Goal: Check status: Verify the current state of an ongoing process or item

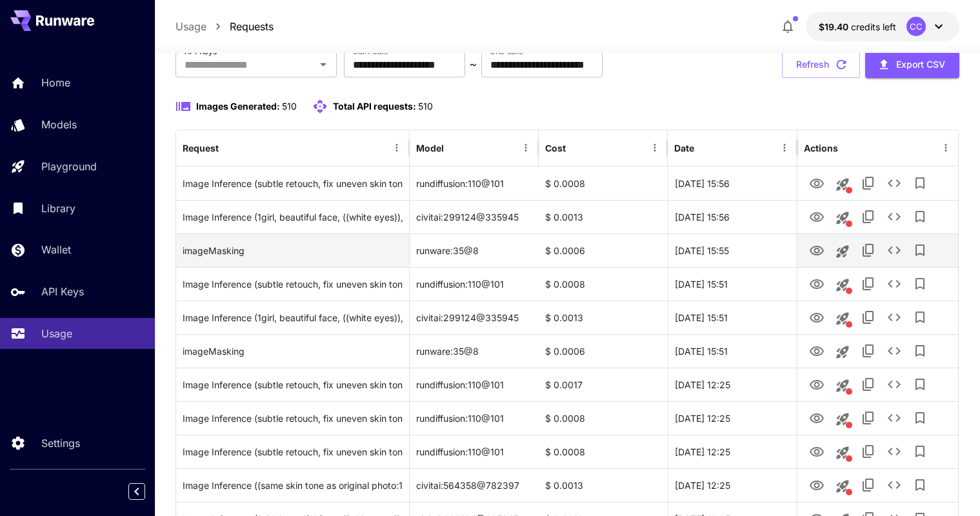
scroll to position [119, 0]
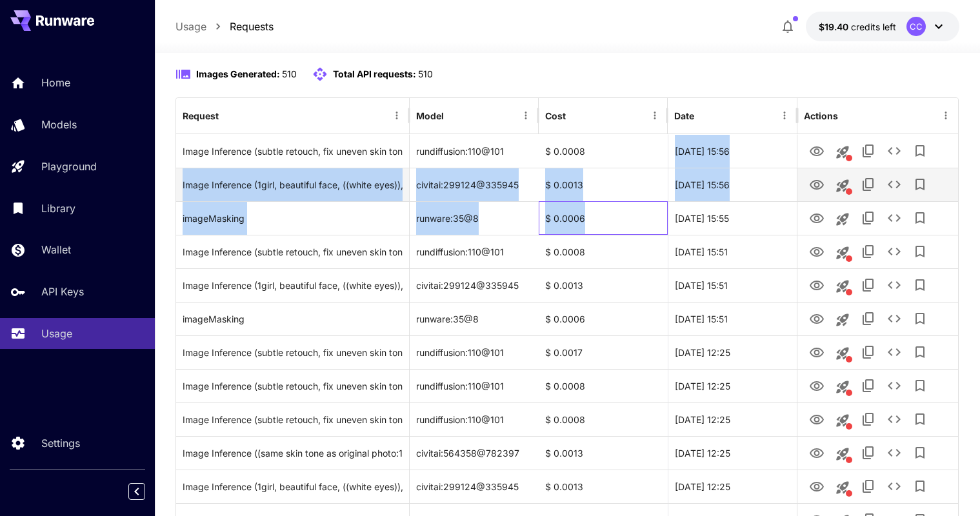
drag, startPoint x: 650, startPoint y: 220, endPoint x: 650, endPoint y: 167, distance: 52.9
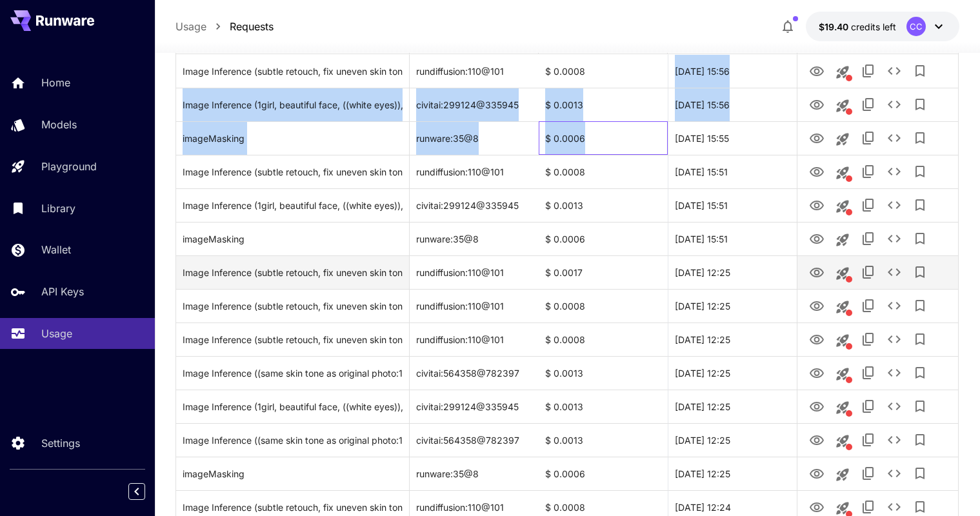
scroll to position [234, 0]
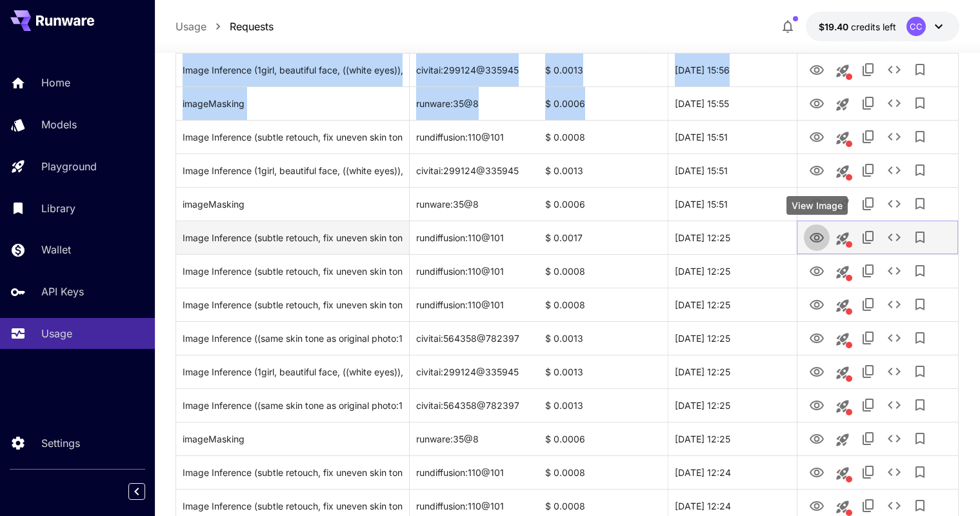
click at [818, 237] on icon "View Image" at bounding box center [817, 238] width 14 height 10
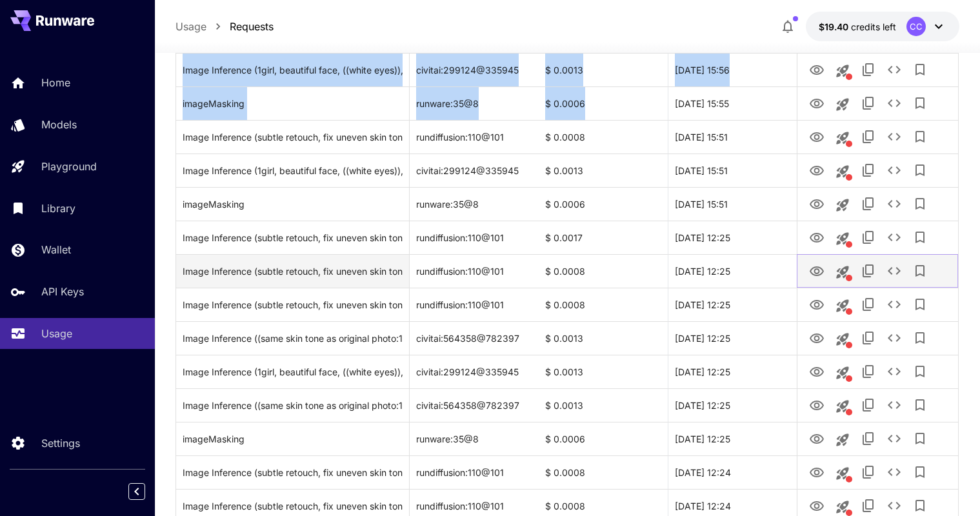
click at [822, 274] on icon "View Image" at bounding box center [816, 271] width 15 height 15
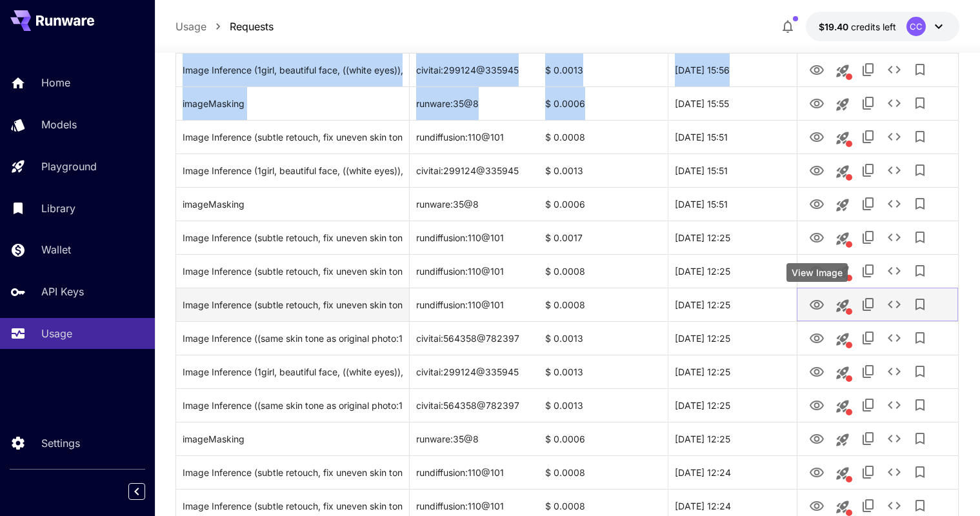
click at [813, 300] on icon "View Image" at bounding box center [816, 304] width 15 height 15
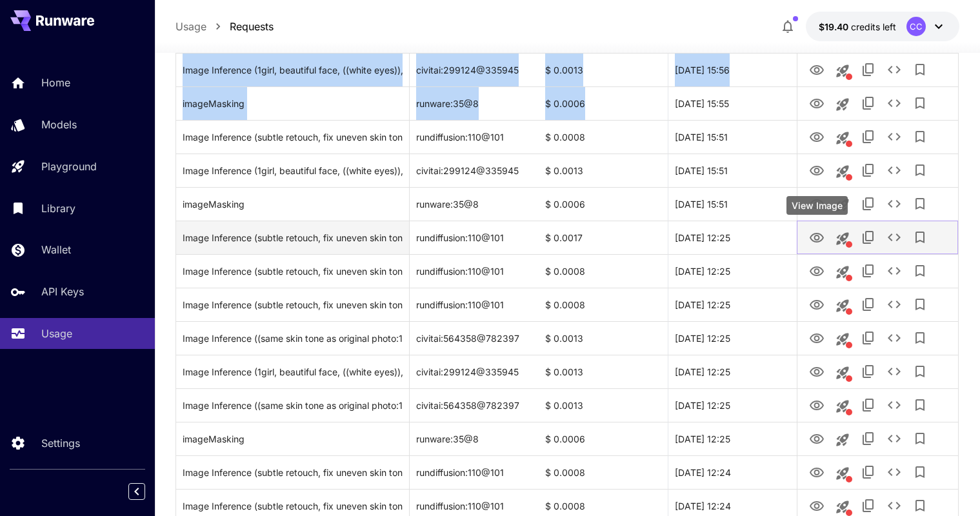
click at [815, 234] on icon "View Image" at bounding box center [816, 237] width 15 height 15
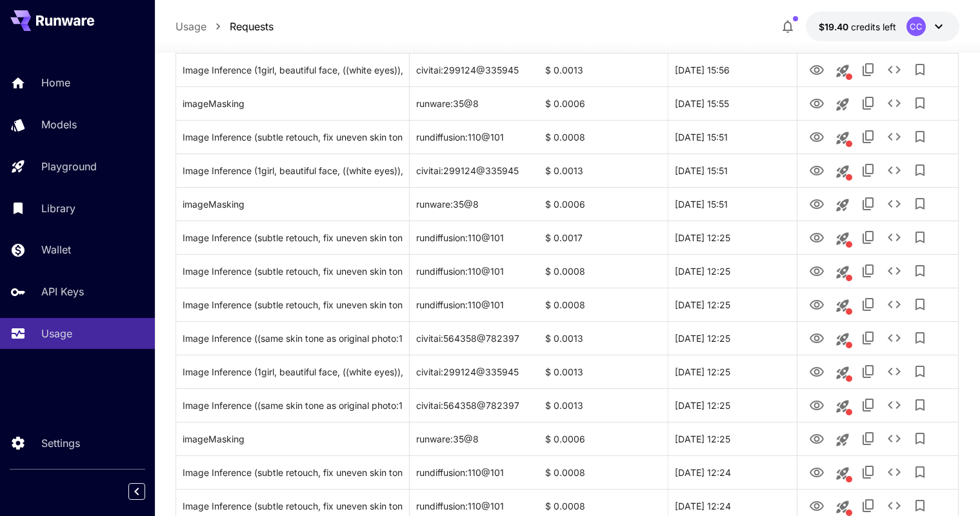
click at [69, 459] on div "Settings" at bounding box center [77, 465] width 155 height 76
click at [69, 450] on link "Settings" at bounding box center [77, 443] width 155 height 32
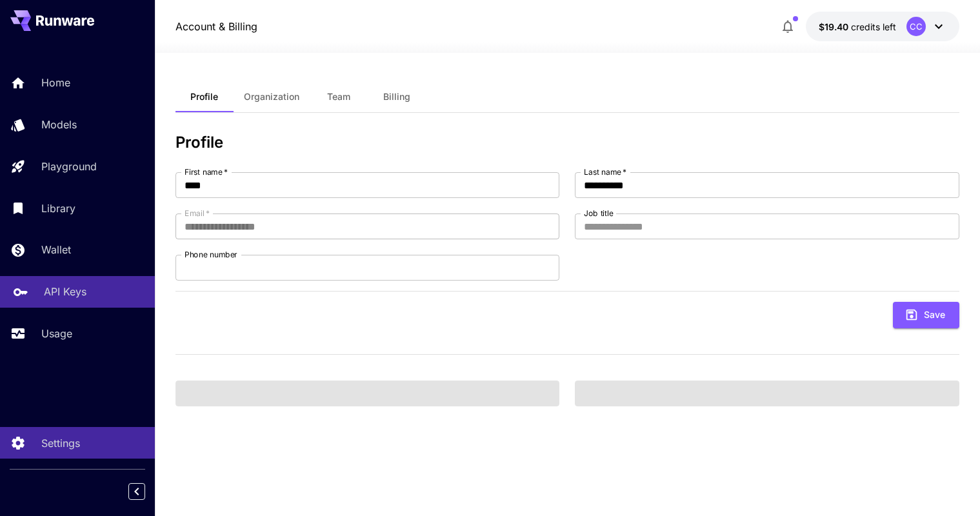
click at [104, 297] on div "API Keys" at bounding box center [94, 291] width 101 height 15
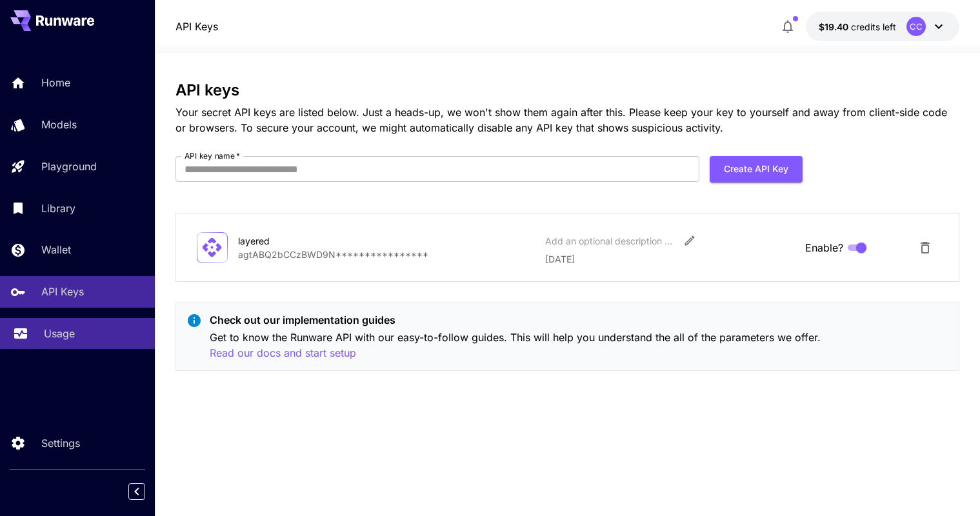
click at [98, 325] on link "Usage" at bounding box center [77, 334] width 155 height 32
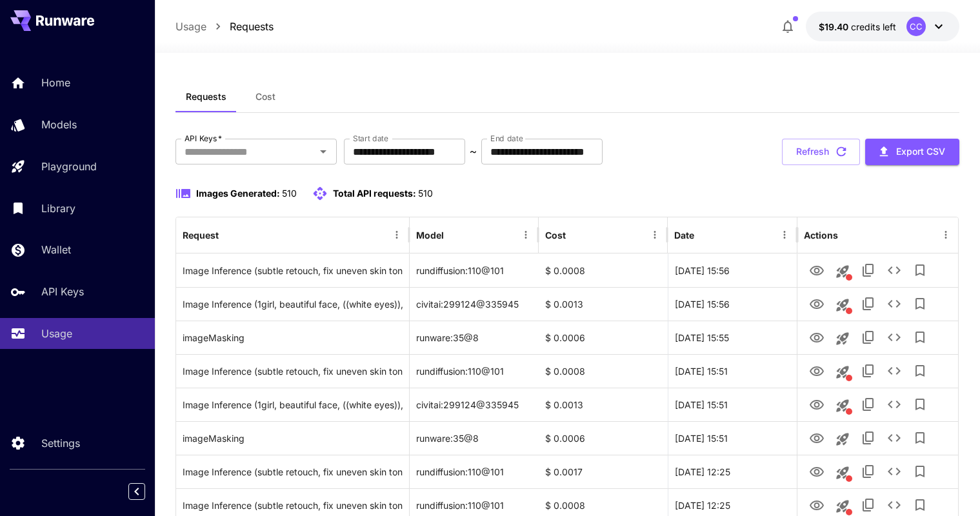
click at [272, 90] on button "Cost" at bounding box center [266, 96] width 58 height 31
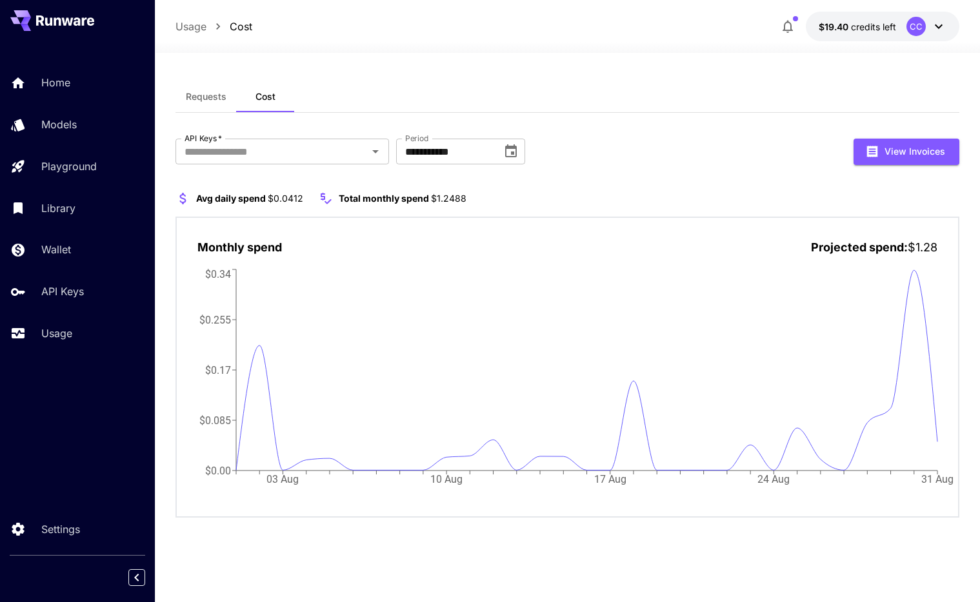
click at [229, 90] on button "Requests" at bounding box center [205, 96] width 61 height 31
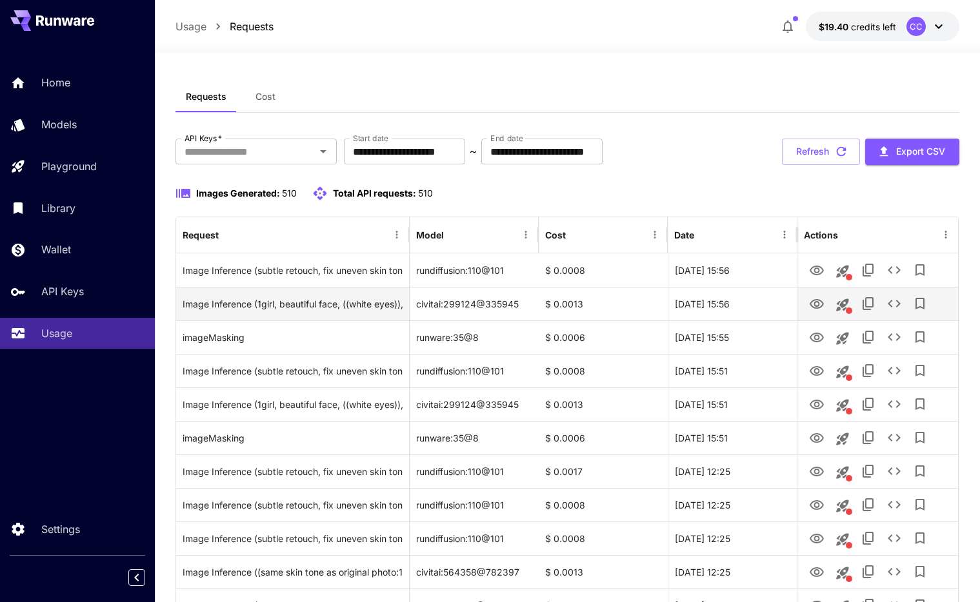
scroll to position [123, 0]
